Goal: Task Accomplishment & Management: Manage account settings

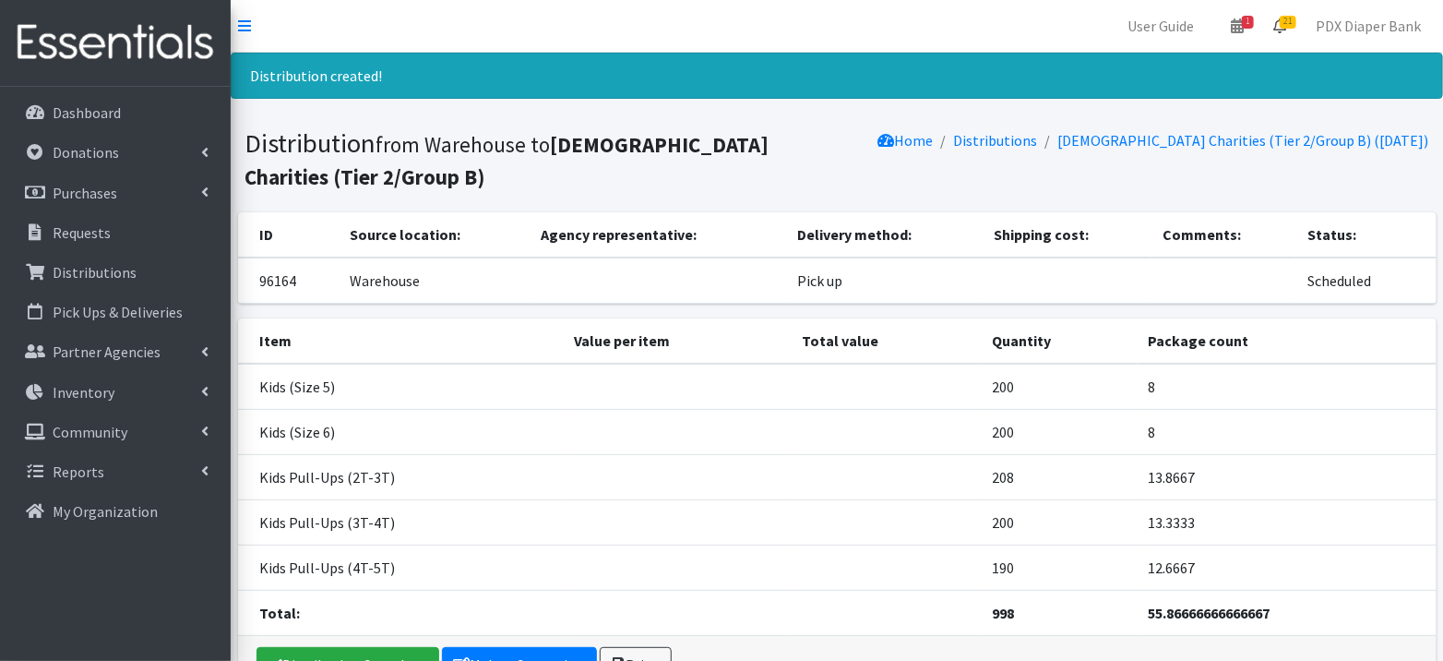
click at [1286, 16] on span "21" at bounding box center [1288, 22] width 17 height 13
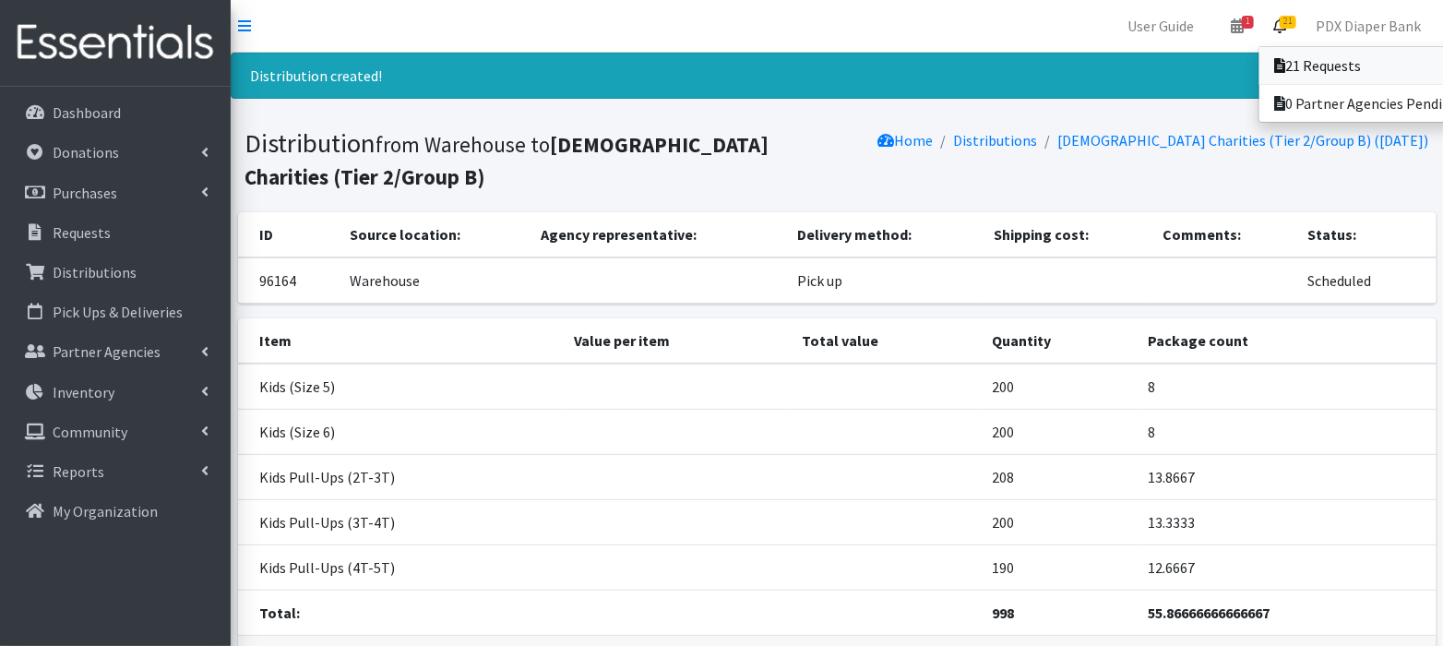
click at [1300, 75] on link "21 Requests" at bounding box center [1388, 65] width 257 height 37
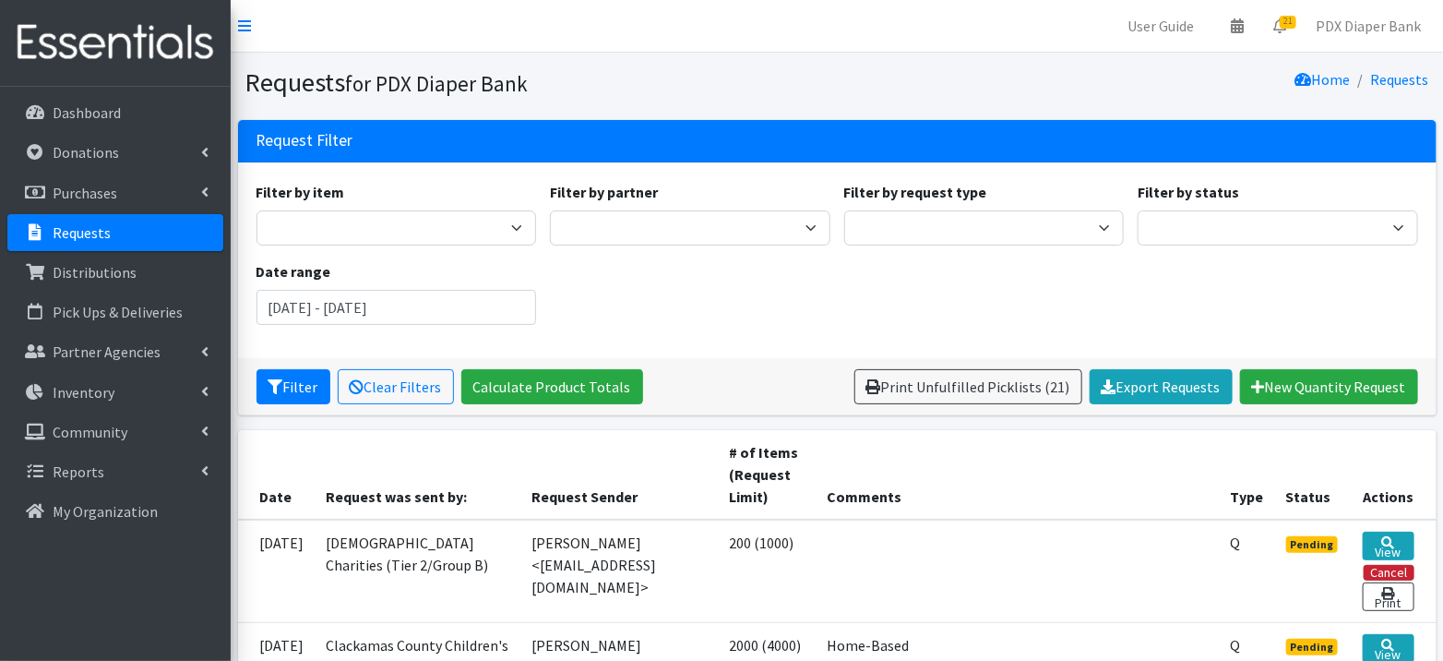
click at [1394, 567] on button "Cancel" at bounding box center [1389, 573] width 51 height 16
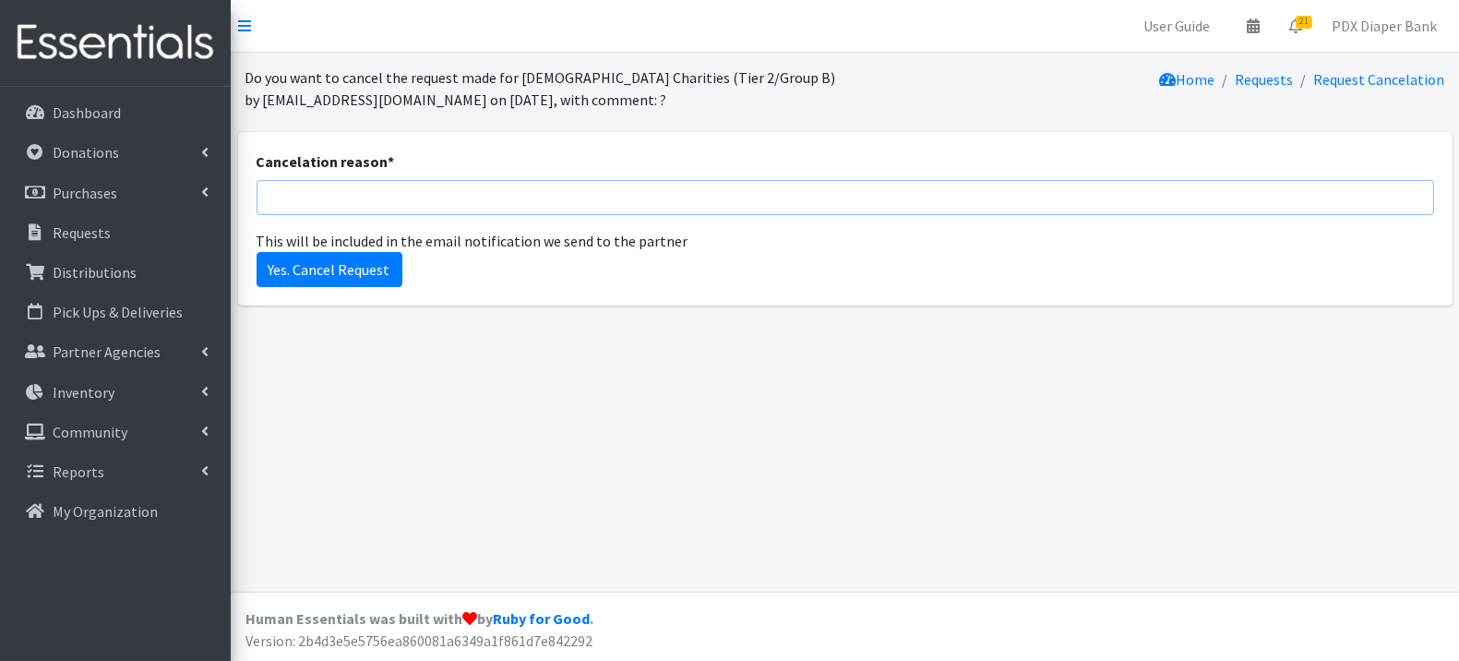
click at [826, 196] on input "Cancelation reason *" at bounding box center [846, 197] width 1178 height 35
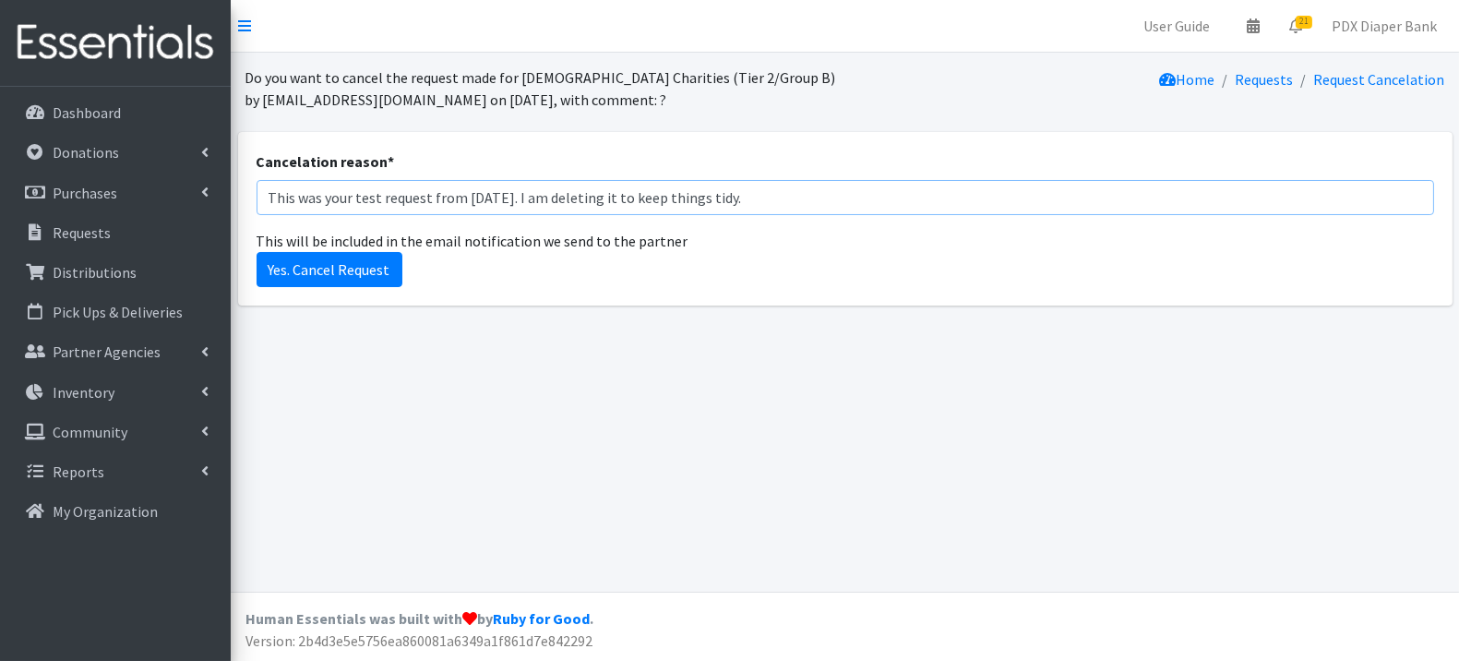
type input "This was your test request from yesterday. I am deleting it to keep things tidy."
click at [257, 252] on input "Yes. Cancel Request" at bounding box center [330, 269] width 146 height 35
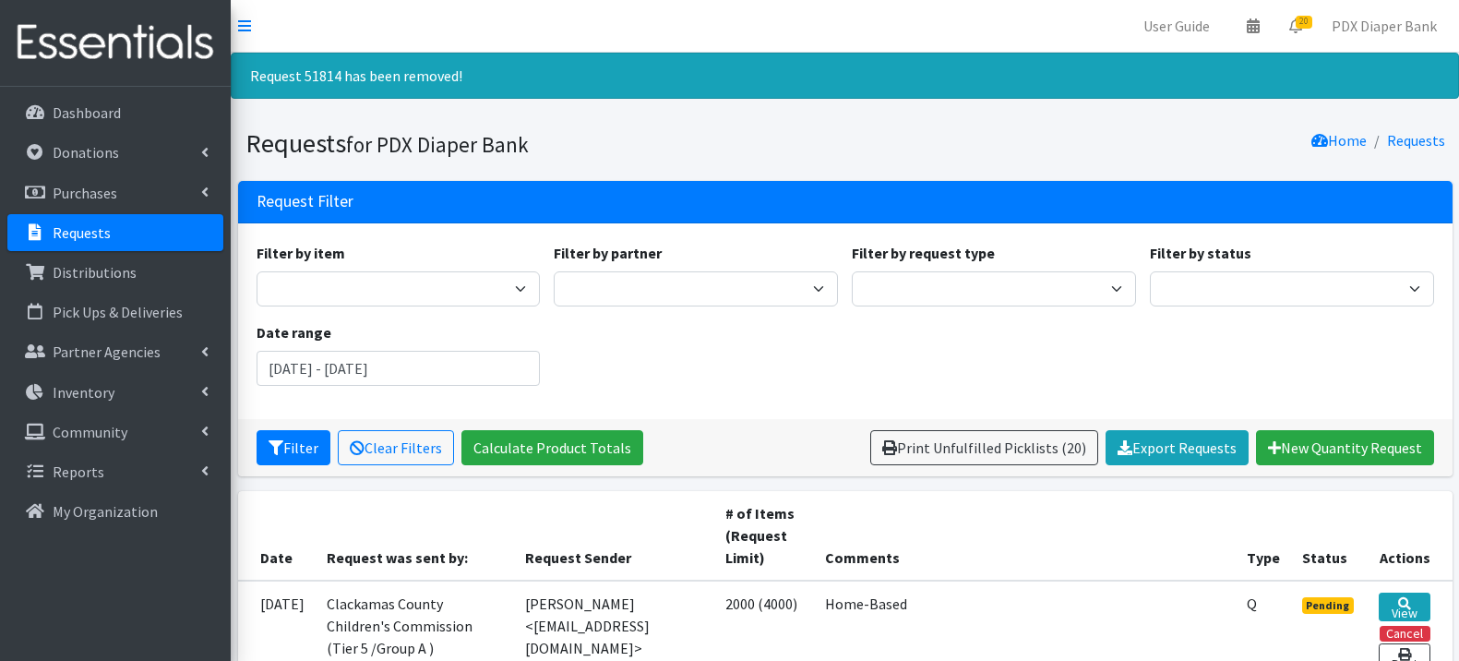
click at [322, 267] on div "Filter by item Adult Briefs (Large, approx. 38"-56") Adult Briefs (Medium, appr…" at bounding box center [398, 274] width 298 height 65
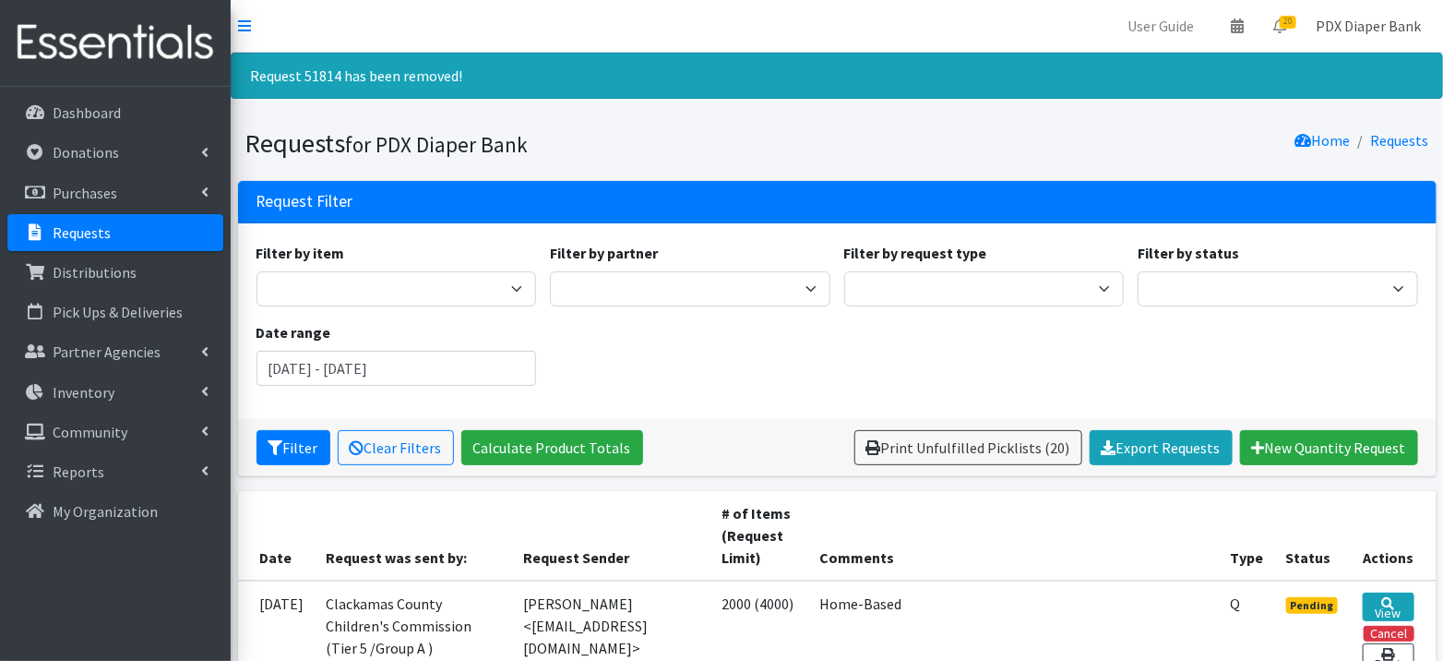
click at [1370, 31] on link "PDX Diaper Bank" at bounding box center [1368, 25] width 135 height 37
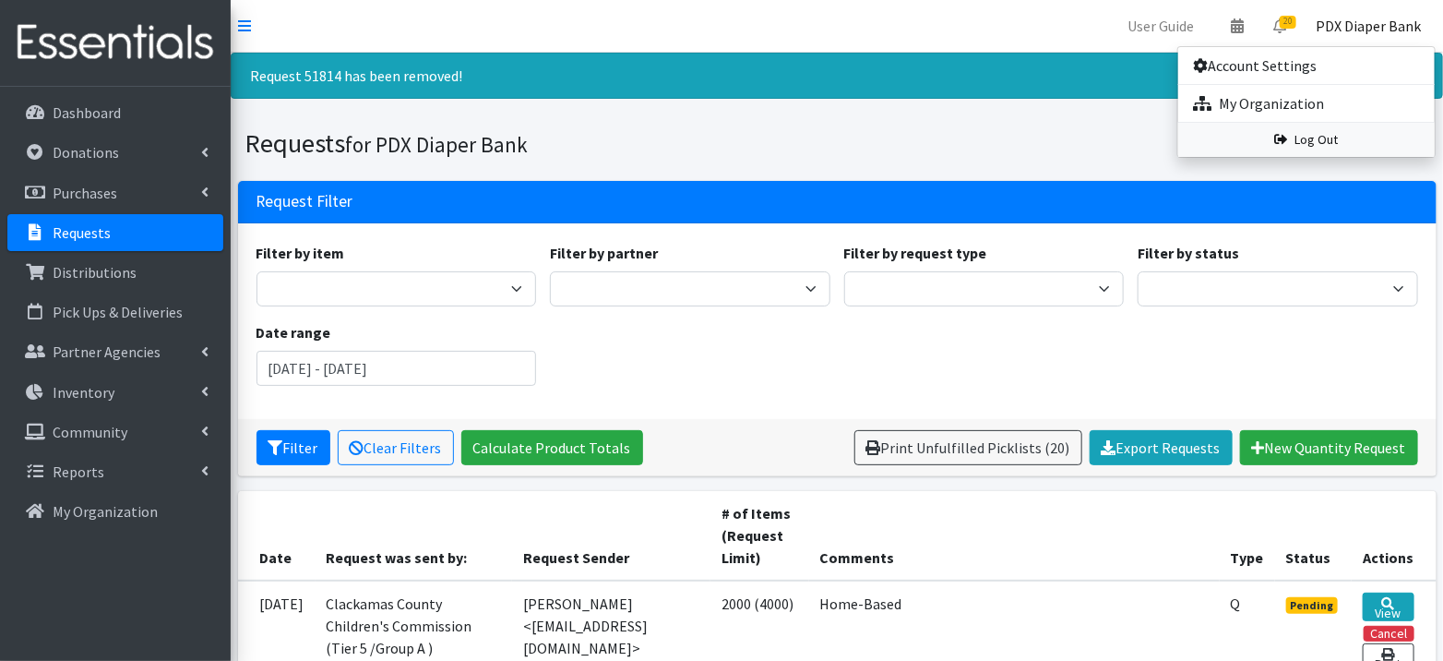
click at [1332, 137] on link "Log Out" at bounding box center [1307, 140] width 257 height 34
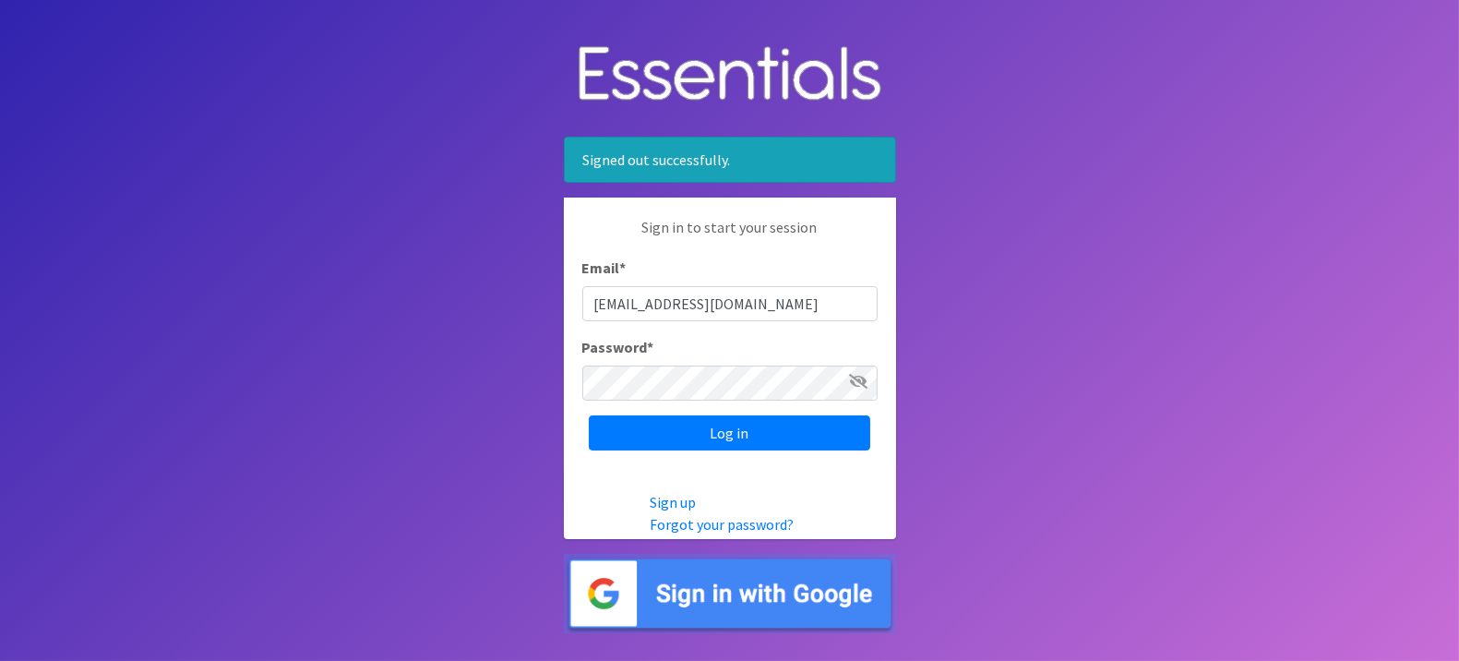
click at [795, 300] on input "info@pdxdiaperbank.org" at bounding box center [729, 303] width 295 height 35
type input "pdxdiaperbank@pdxdiaperbank.org"
click at [801, 434] on input "Log in" at bounding box center [729, 432] width 281 height 35
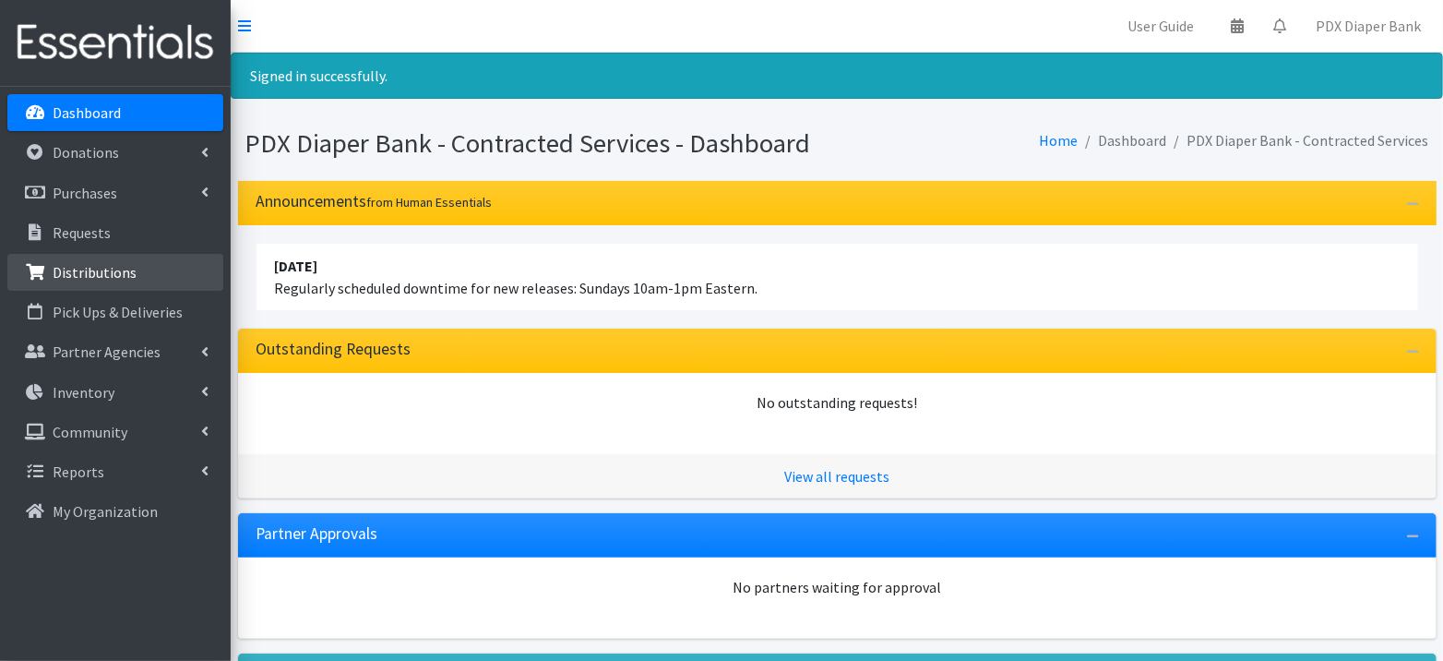
click at [115, 269] on p "Distributions" at bounding box center [95, 272] width 84 height 18
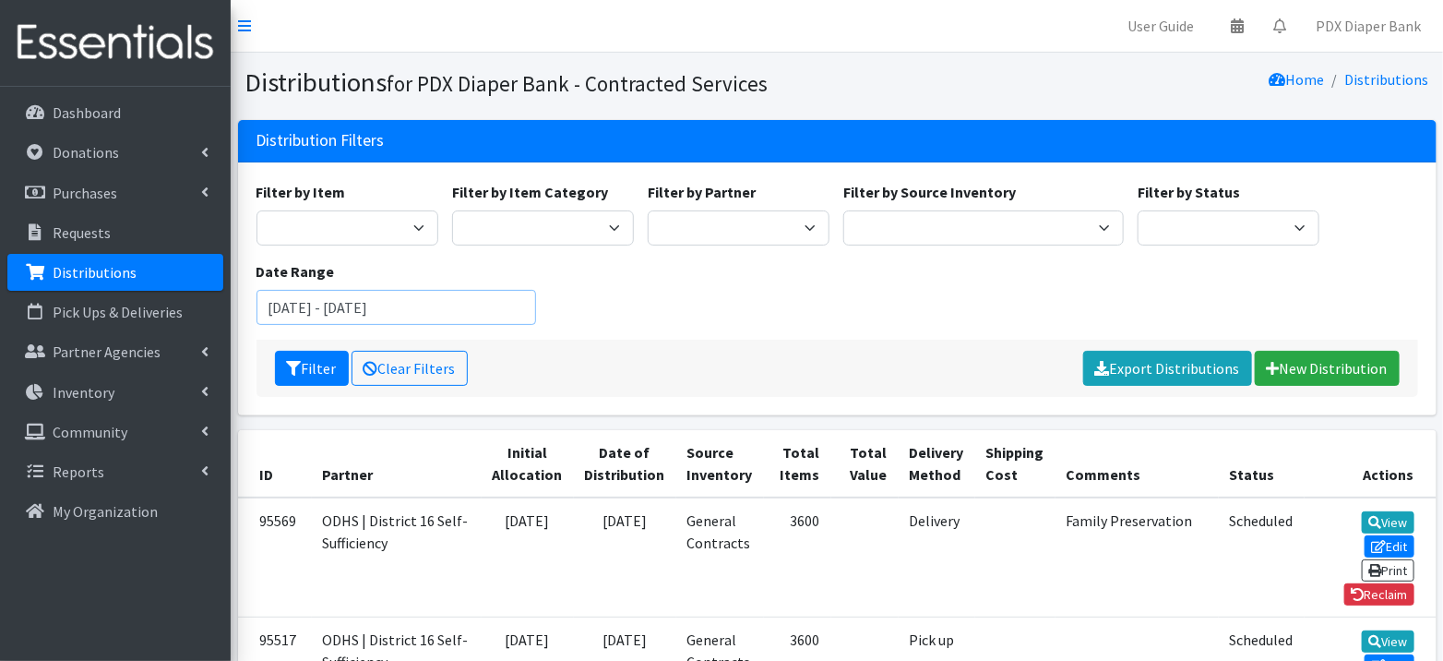
click at [383, 317] on input "[DATE] - [DATE]" at bounding box center [397, 307] width 281 height 35
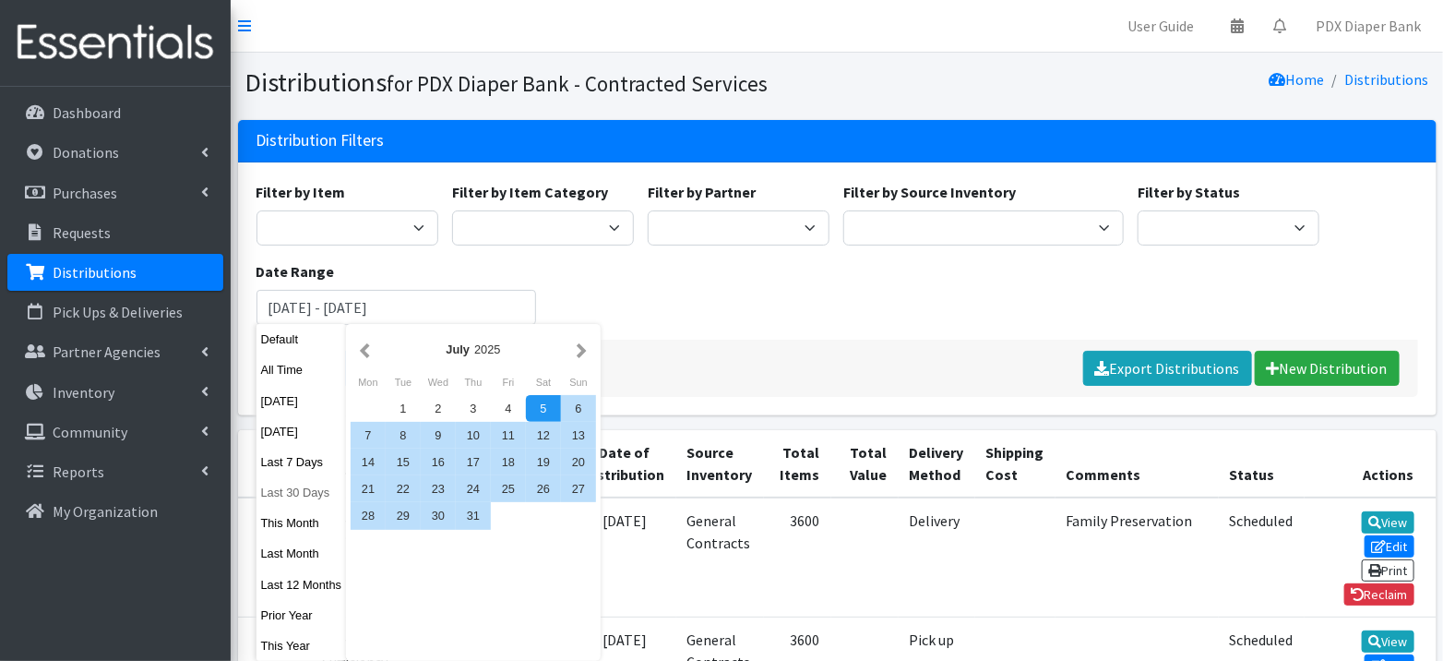
click at [303, 492] on button "Last 30 Days" at bounding box center [302, 492] width 90 height 27
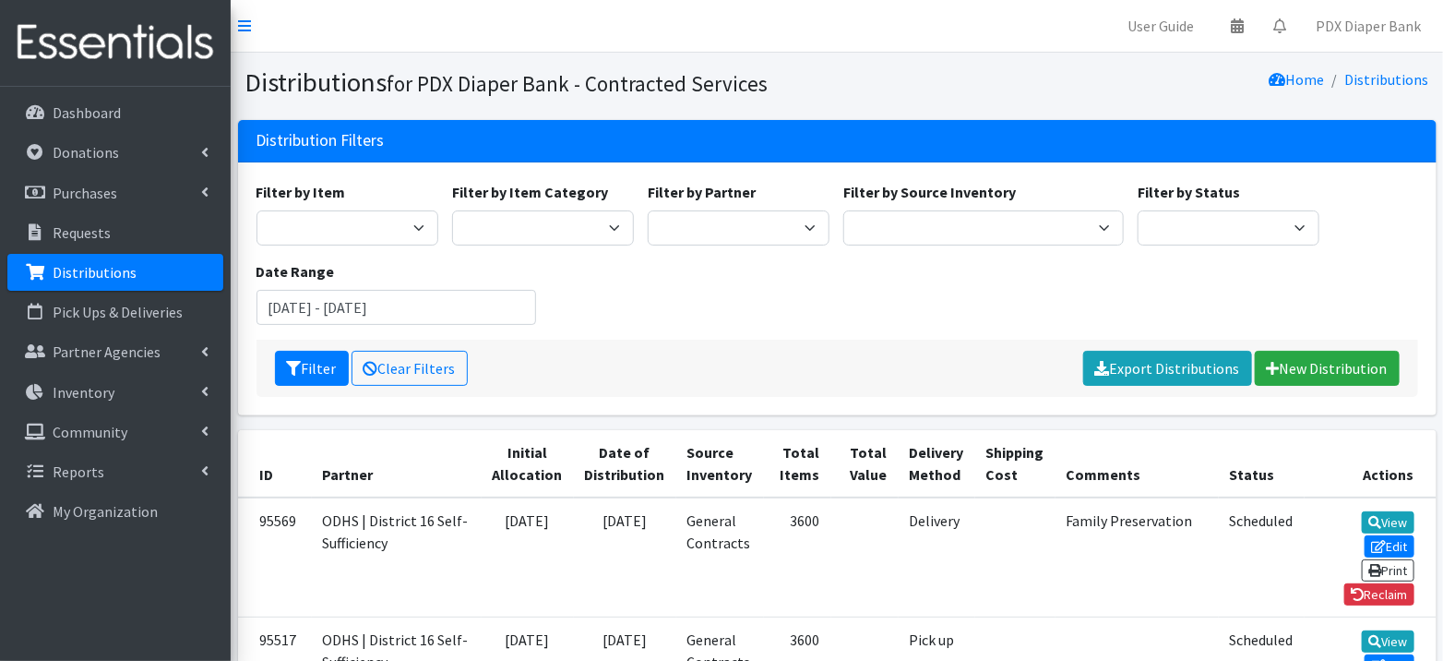
scroll to position [135, 0]
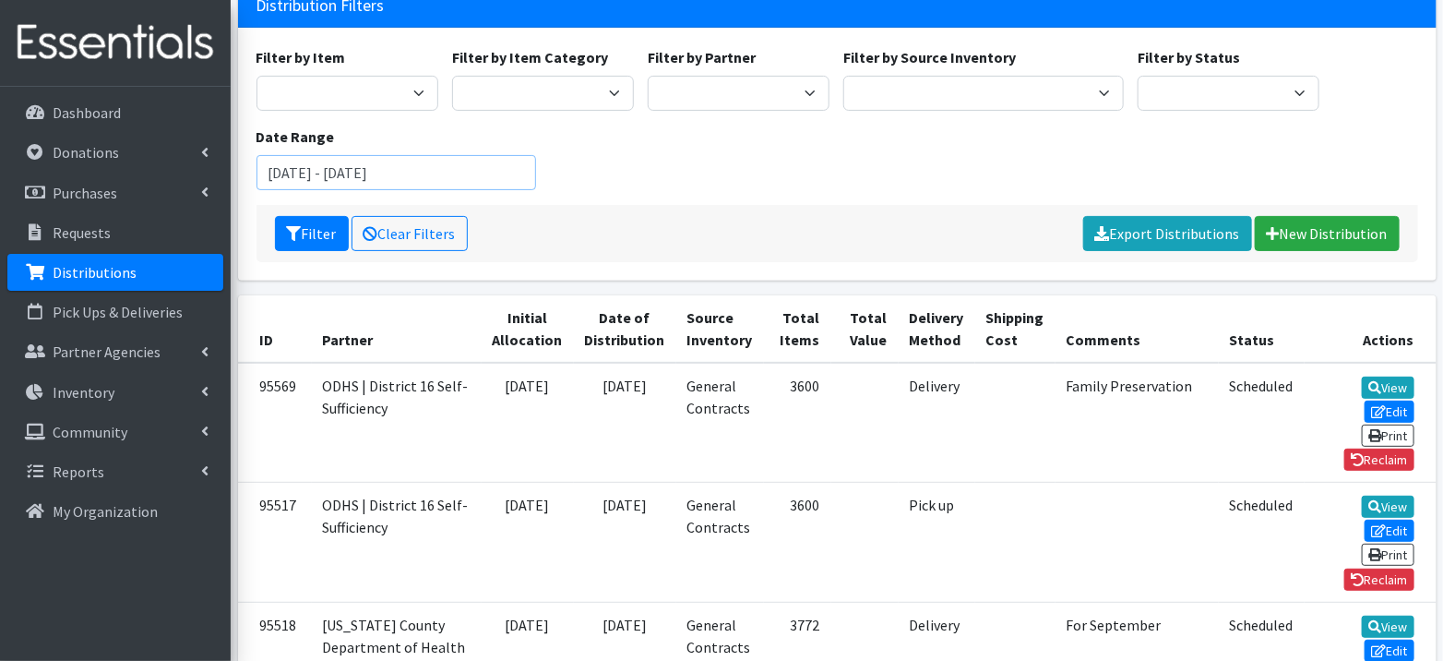
click at [425, 174] on input "[DATE] - [DATE]" at bounding box center [397, 172] width 281 height 35
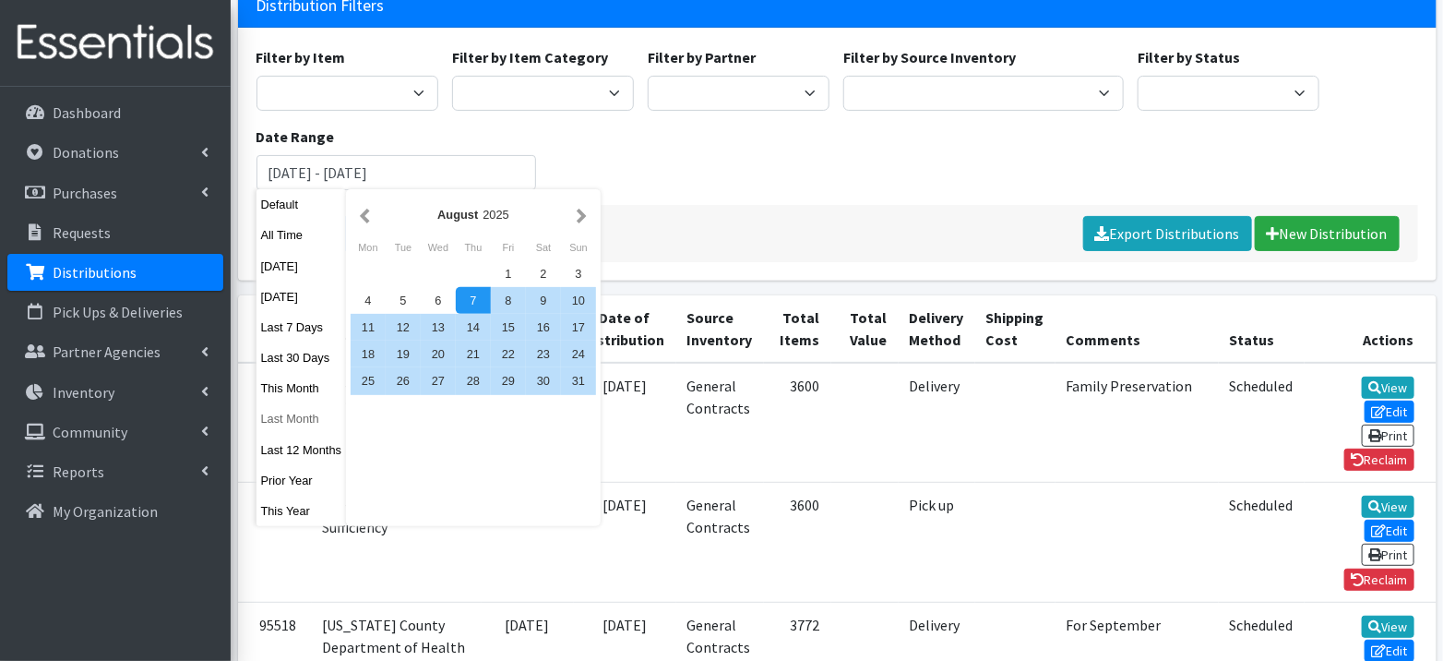
click at [302, 414] on button "Last Month" at bounding box center [302, 418] width 90 height 27
type input "[DATE] - [DATE]"
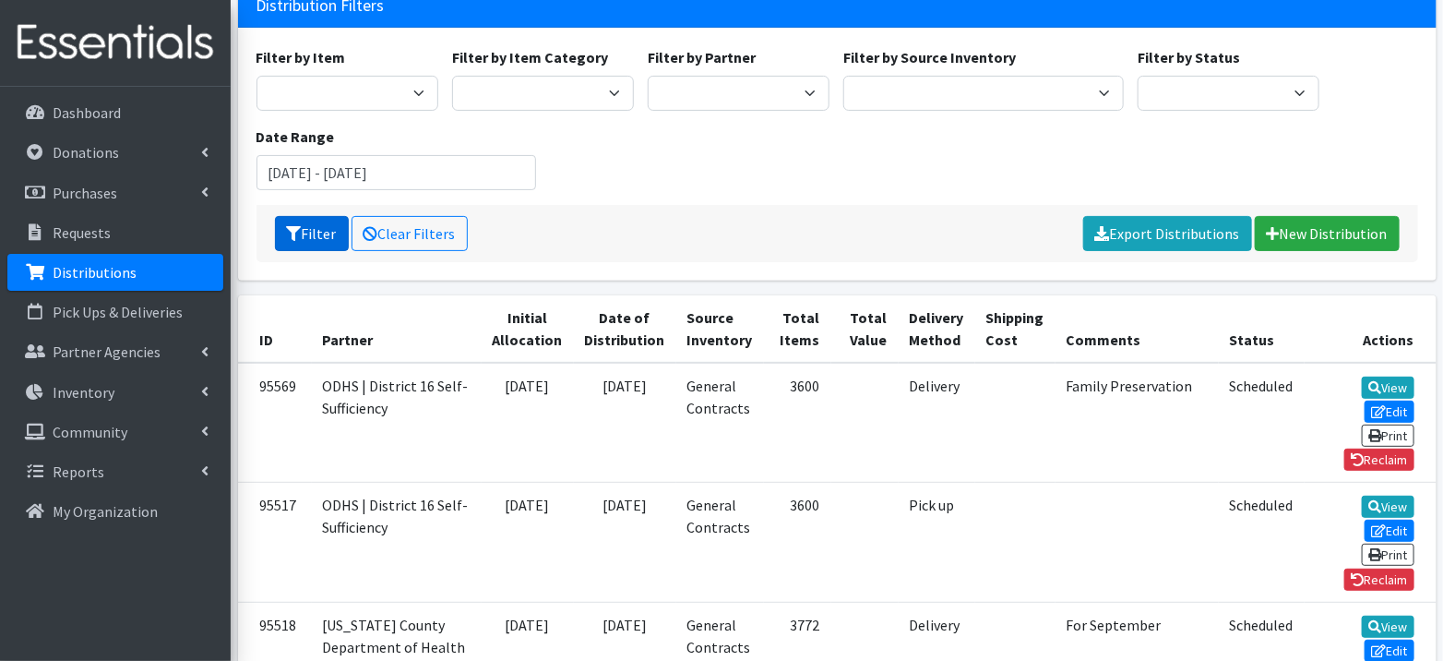
click at [306, 221] on button "Filter" at bounding box center [312, 233] width 74 height 35
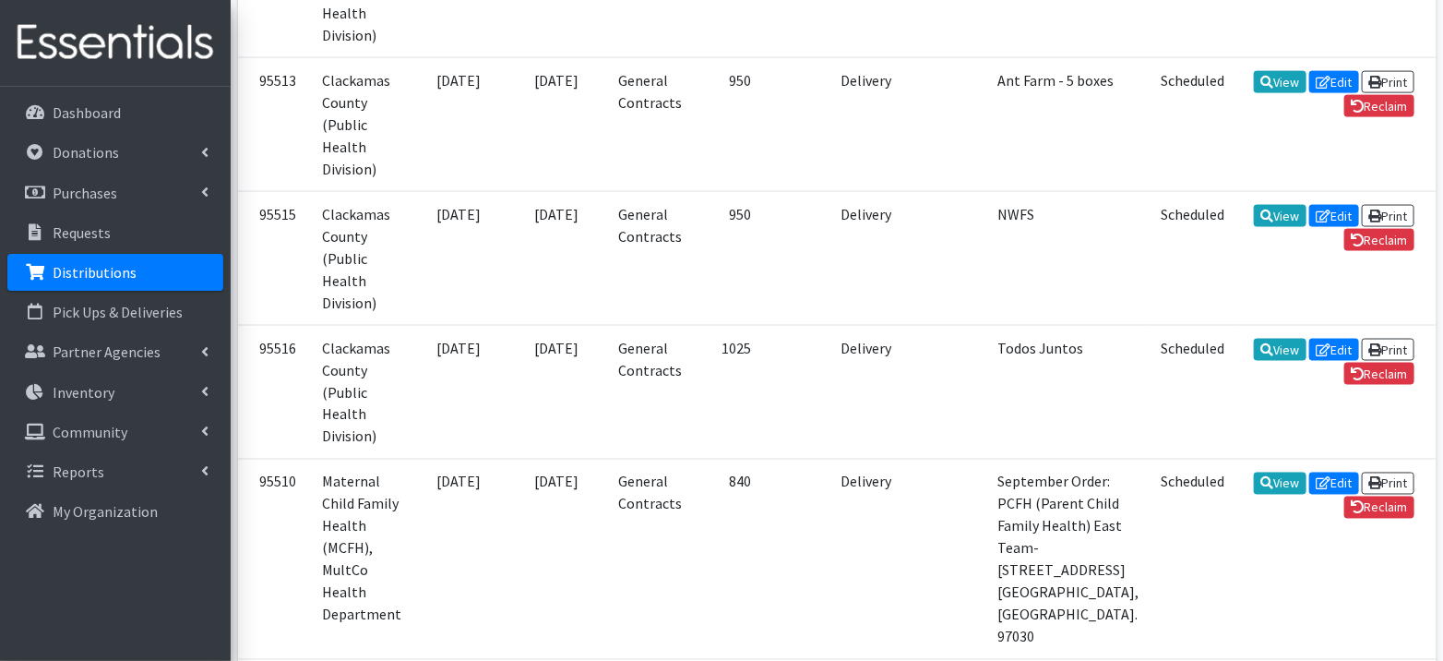
scroll to position [1228, 0]
